Goal: Use online tool/utility: Use online tool/utility

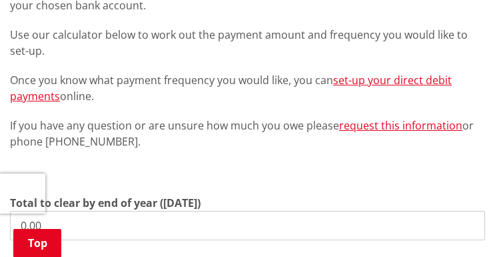
scroll to position [400, 0]
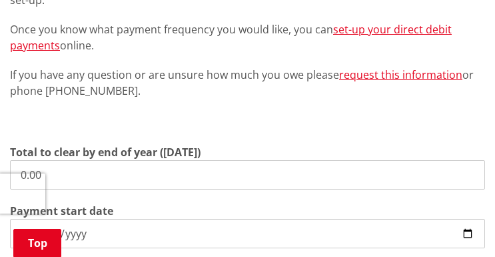
click at [97, 167] on input "0.00" at bounding box center [247, 174] width 475 height 29
drag, startPoint x: 97, startPoint y: 167, endPoint x: -99, endPoint y: 177, distance: 195.5
click at [77, 180] on input "0.00" at bounding box center [247, 174] width 475 height 29
click at [83, 179] on input "0.00" at bounding box center [247, 174] width 475 height 29
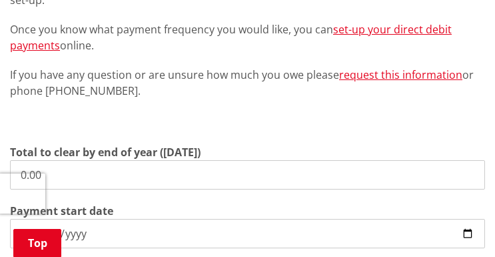
click at [97, 177] on input "0.00" at bounding box center [247, 174] width 475 height 29
drag, startPoint x: 86, startPoint y: 174, endPoint x: -17, endPoint y: 173, distance: 102.6
type input "1,964.46"
click at [217, 231] on input "[DATE]" at bounding box center [247, 233] width 475 height 29
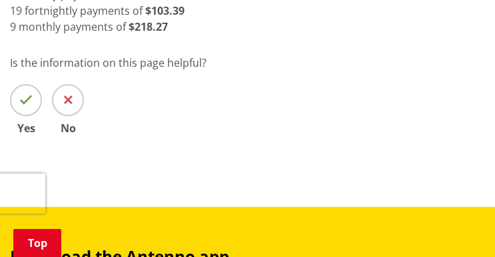
scroll to position [666, 0]
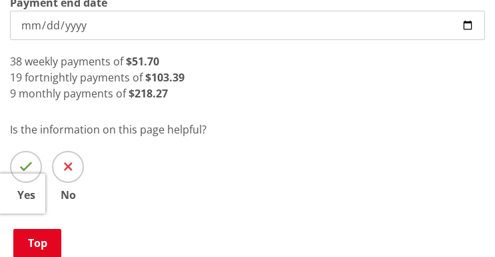
click at [287, 81] on div "19 fortnightly payments of $103.39" at bounding box center [247, 77] width 475 height 16
click at [248, 99] on div "9 monthly payments of $218.27" at bounding box center [247, 93] width 475 height 16
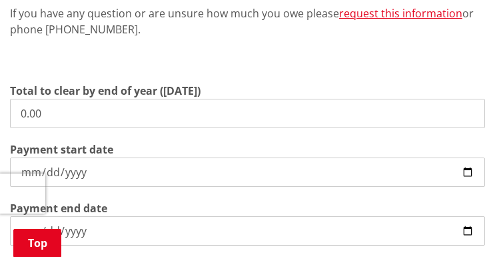
scroll to position [466, 0]
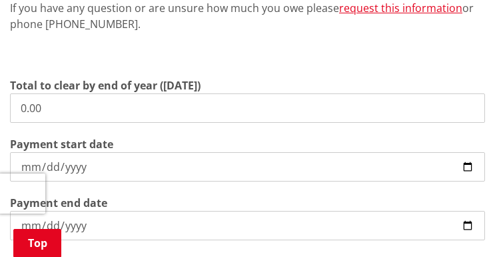
drag, startPoint x: 115, startPoint y: 107, endPoint x: -101, endPoint y: 96, distance: 216.2
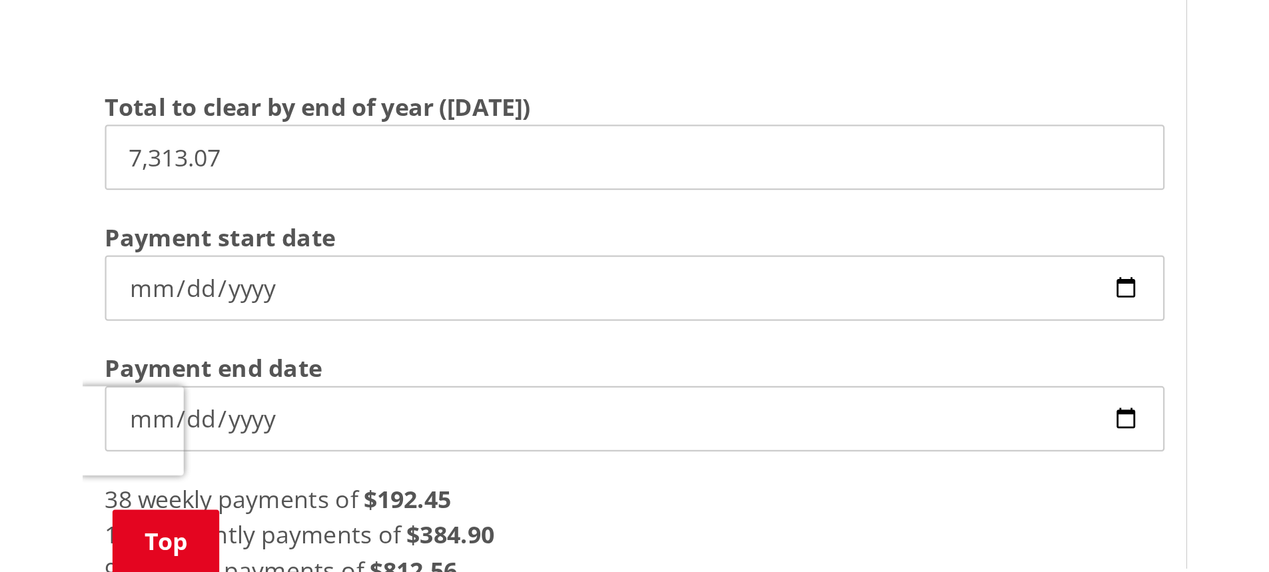
scroll to position [533, 0]
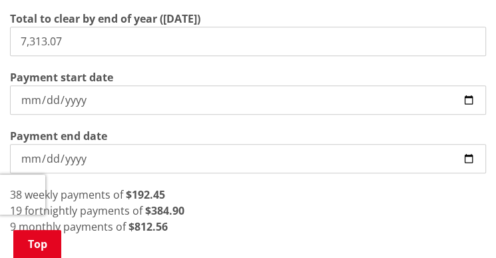
drag, startPoint x: 152, startPoint y: 45, endPoint x: -77, endPoint y: 46, distance: 228.5
type input "7,162.48"
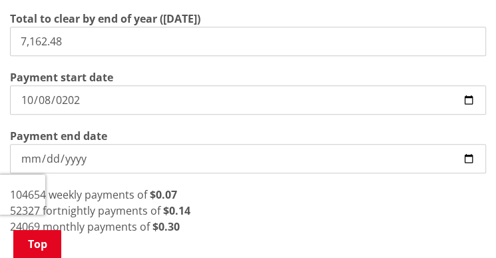
type input "2025-10-08"
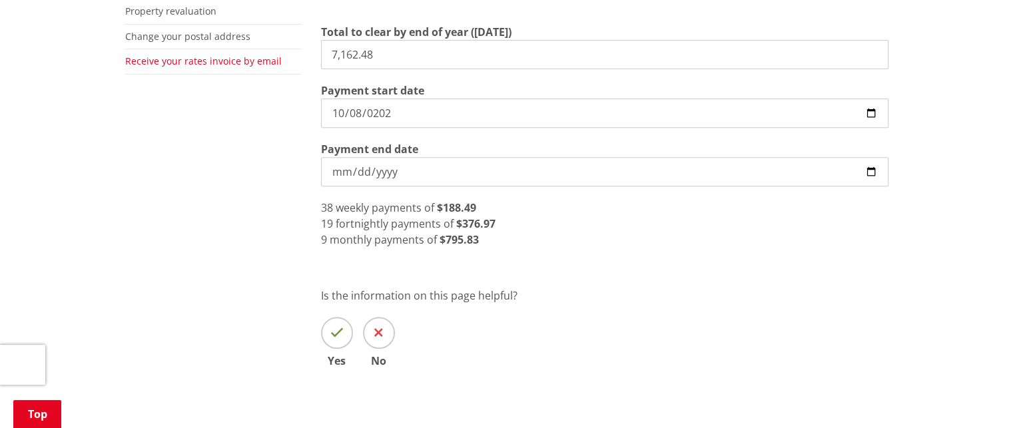
drag, startPoint x: 429, startPoint y: 41, endPoint x: 193, endPoint y: 29, distance: 236.2
click at [192, 31] on div "More from this section Rates Pay your rates Direct debit calculator Rates Infor…" at bounding box center [507, 101] width 784 height 609
click at [462, 100] on input "2025-10-08" at bounding box center [605, 113] width 568 height 29
click at [387, 40] on input "2,822.72" at bounding box center [605, 54] width 568 height 29
click at [443, 99] on input "2025-10-08" at bounding box center [605, 113] width 568 height 29
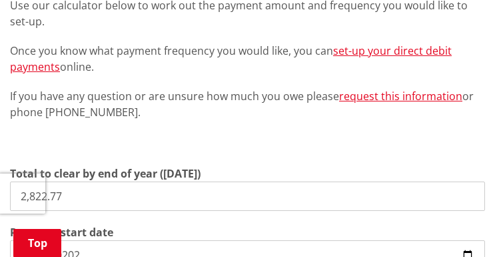
scroll to position [466, 0]
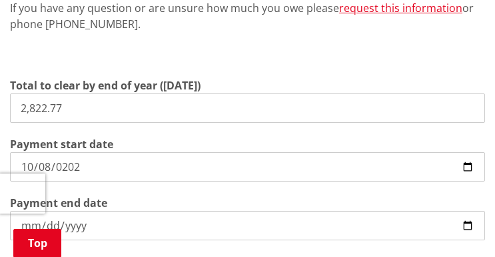
drag, startPoint x: 103, startPoint y: 113, endPoint x: -144, endPoint y: 110, distance: 247.2
drag, startPoint x: 83, startPoint y: 105, endPoint x: -122, endPoint y: 91, distance: 205.0
drag, startPoint x: 97, startPoint y: 107, endPoint x: -317, endPoint y: 108, distance: 413.8
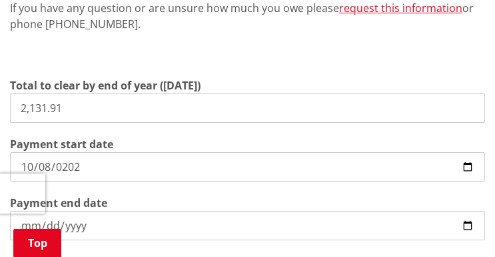
click at [97, 129] on section "Total to clear by end of year (30 June) 28.00 Payment start date 2025-10-08 Pay…" at bounding box center [247, 158] width 475 height 163
drag, startPoint x: 86, startPoint y: 108, endPoint x: -139, endPoint y: 107, distance: 224.6
type input "2,822.77"
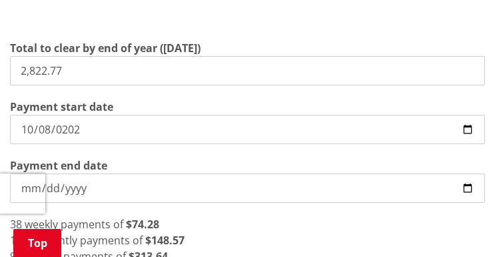
scroll to position [533, 0]
